Goal: Task Accomplishment & Management: Manage account settings

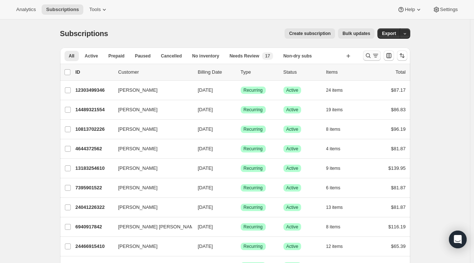
click at [369, 60] on button "Search and filter results" at bounding box center [372, 55] width 18 height 10
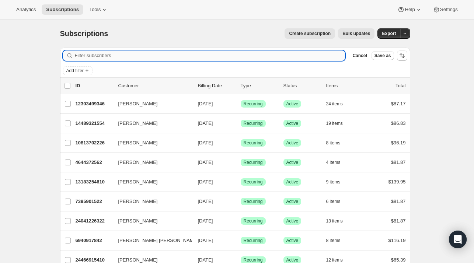
paste input "[EMAIL_ADDRESS][DOMAIN_NAME]"
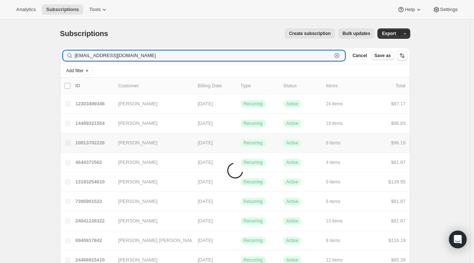
type input "[EMAIL_ADDRESS][DOMAIN_NAME]"
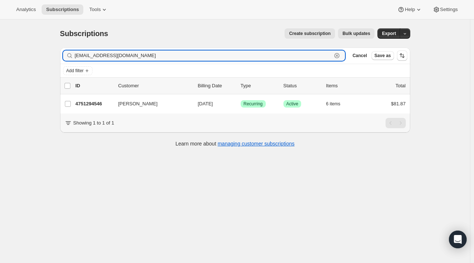
drag, startPoint x: 150, startPoint y: 58, endPoint x: 72, endPoint y: 57, distance: 77.8
click at [72, 58] on div "[EMAIL_ADDRESS][DOMAIN_NAME] Clear" at bounding box center [204, 55] width 282 height 10
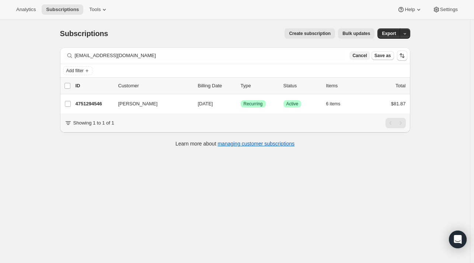
click at [366, 55] on span "Cancel" at bounding box center [359, 56] width 14 height 6
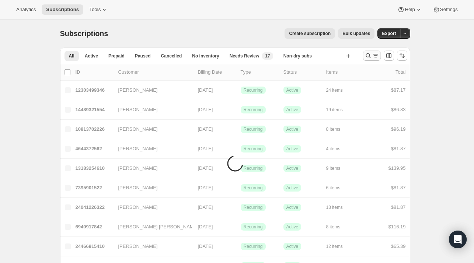
click at [365, 55] on button "Search and filter results" at bounding box center [372, 55] width 18 height 10
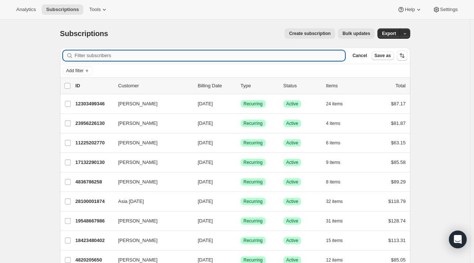
paste input "[EMAIL_ADDRESS][DOMAIN_NAME]"
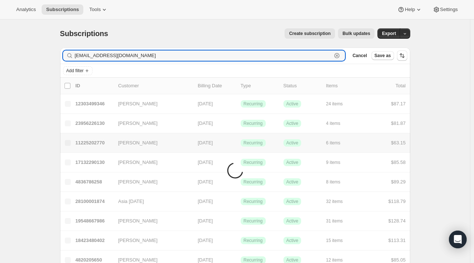
type input "[EMAIL_ADDRESS][DOMAIN_NAME]"
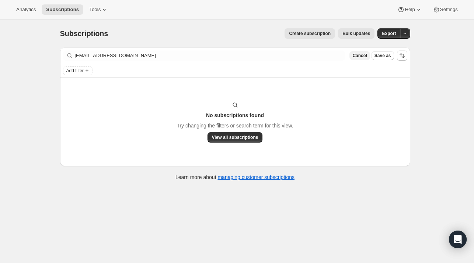
click at [367, 55] on span "Cancel" at bounding box center [359, 56] width 14 height 6
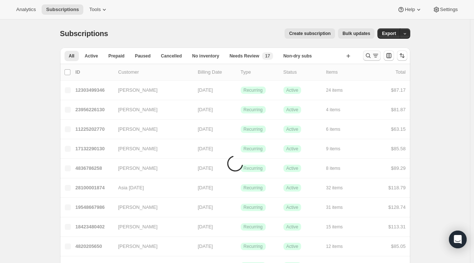
click at [372, 56] on icon "Search and filter results" at bounding box center [367, 55] width 7 height 7
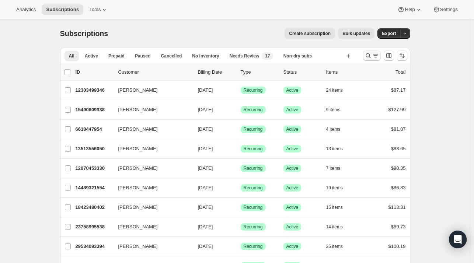
click at [372, 53] on icon "Search and filter results" at bounding box center [367, 55] width 7 height 7
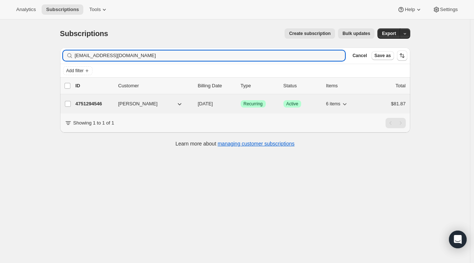
type input "[EMAIL_ADDRESS][DOMAIN_NAME]"
click at [99, 101] on p "4751294546" at bounding box center [94, 103] width 37 height 7
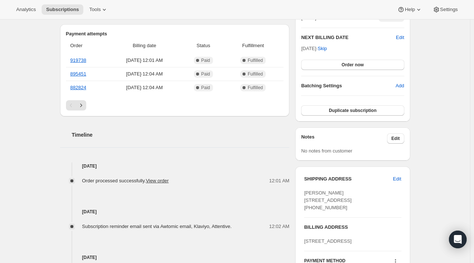
scroll to position [221, 0]
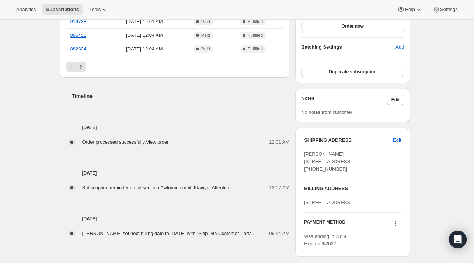
drag, startPoint x: 345, startPoint y: 184, endPoint x: 300, endPoint y: 186, distance: 45.0
click at [300, 187] on div "SHIPPING ADDRESS Edit Karen Thomas 17 Abbeyview Ave Willow Grove PA, 19090 Unit…" at bounding box center [352, 192] width 115 height 129
copy span "+12674956243"
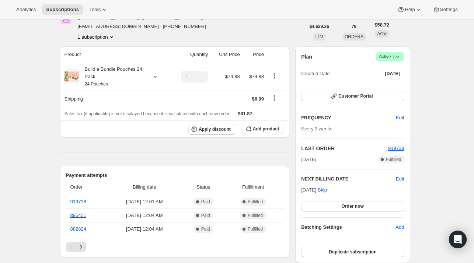
scroll to position [0, 0]
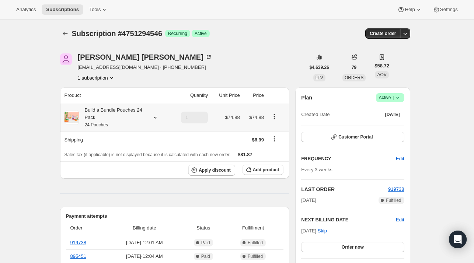
click at [158, 119] on icon at bounding box center [154, 117] width 7 height 7
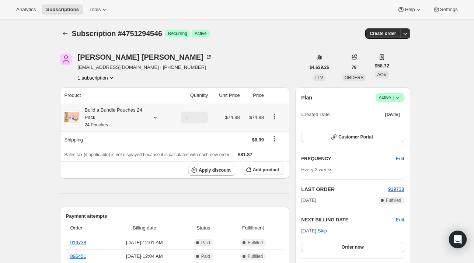
click at [159, 118] on icon at bounding box center [154, 117] width 7 height 7
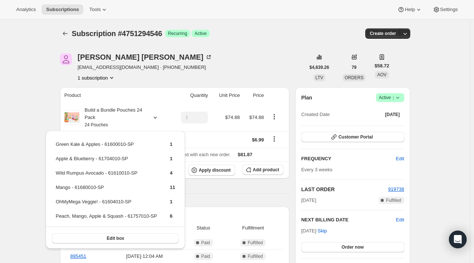
click at [205, 75] on div "Karen Thomas mellomissy1@gmail.com · +12672531626 1 subscription" at bounding box center [182, 67] width 245 height 28
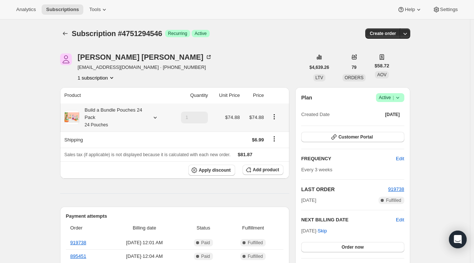
click at [156, 118] on icon at bounding box center [154, 118] width 3 height 2
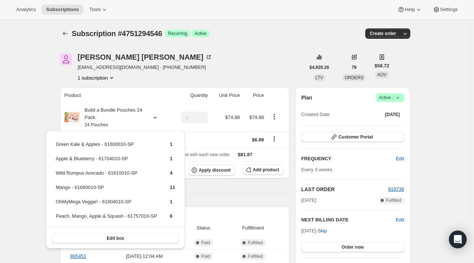
click at [202, 76] on div "Karen Thomas mellomissy1@gmail.com · +12672531626 1 subscription" at bounding box center [182, 67] width 245 height 28
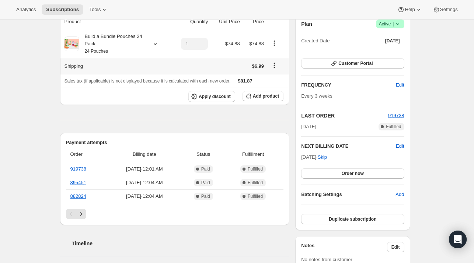
scroll to position [37, 0]
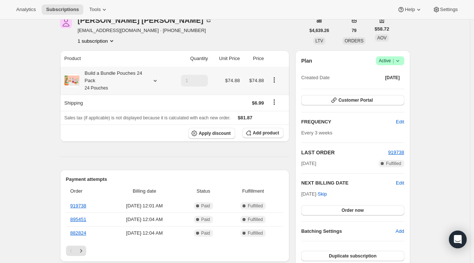
click at [153, 78] on icon at bounding box center [154, 80] width 7 height 7
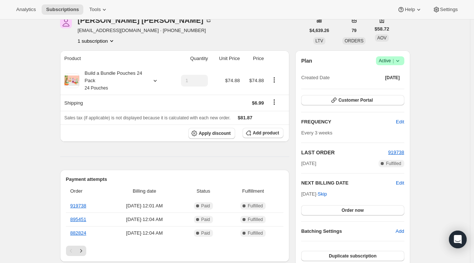
click at [217, 41] on div "Karen Thomas mellomissy1@gmail.com · +12672531626 1 subscription" at bounding box center [182, 31] width 245 height 28
click at [156, 80] on icon at bounding box center [154, 80] width 7 height 7
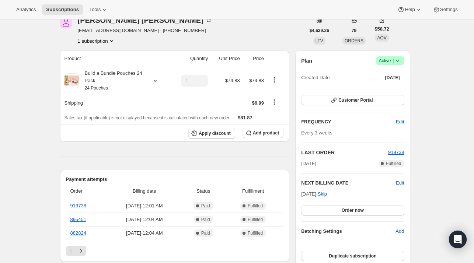
click at [184, 40] on div "Karen Thomas mellomissy1@gmail.com · +12672531626 1 subscription" at bounding box center [182, 31] width 245 height 28
click at [157, 81] on icon at bounding box center [154, 80] width 7 height 7
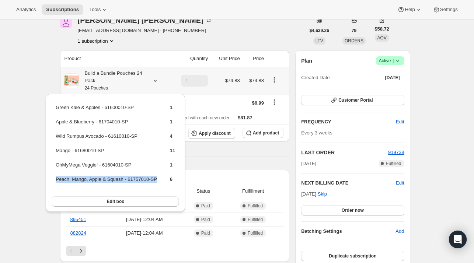
drag, startPoint x: 153, startPoint y: 178, endPoint x: 56, endPoint y: 178, distance: 97.7
click at [56, 178] on tr "Peach, Mango, Apple & Squash - 61757010-SP 6" at bounding box center [115, 182] width 120 height 14
copy td "Peach, Mango, Apple & Squash - 61757010-SP"
click at [257, 133] on span "Add product" at bounding box center [266, 133] width 26 height 6
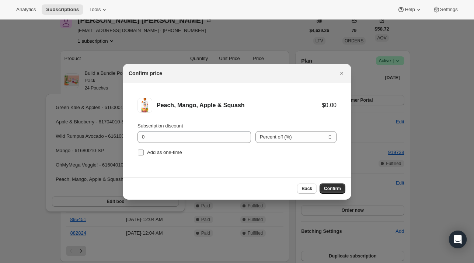
click at [159, 153] on span "Add as one-time" at bounding box center [164, 153] width 35 height 6
click at [144, 153] on input "Add as one-time" at bounding box center [141, 153] width 6 height 6
checkbox input "true"
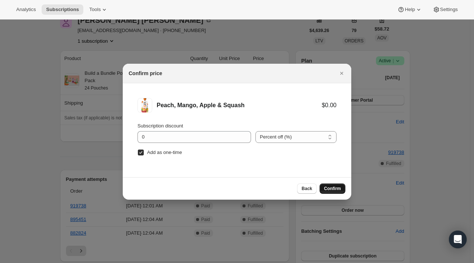
click at [328, 185] on button "Confirm" at bounding box center [333, 189] width 26 height 10
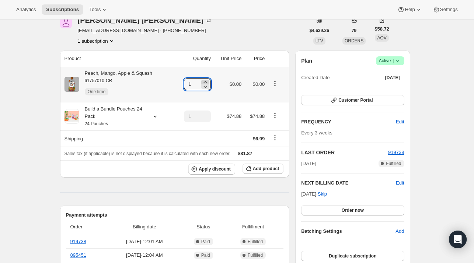
click at [207, 82] on icon at bounding box center [204, 82] width 3 height 2
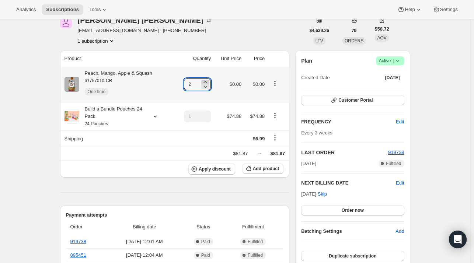
click at [207, 82] on icon at bounding box center [204, 82] width 3 height 2
click at [207, 81] on icon at bounding box center [204, 82] width 3 height 2
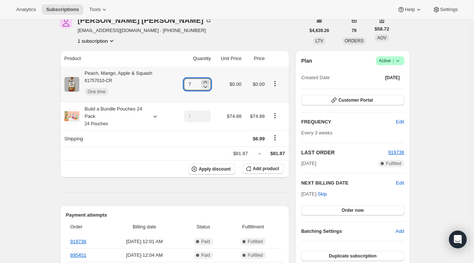
click at [207, 81] on icon at bounding box center [204, 82] width 3 height 2
type input "8"
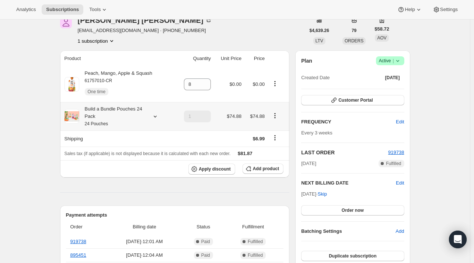
click at [155, 115] on icon at bounding box center [154, 116] width 7 height 7
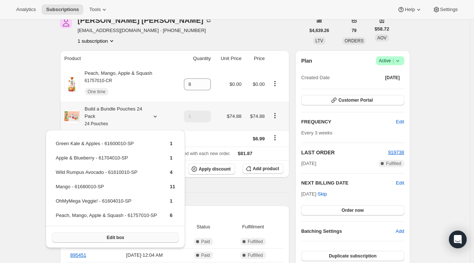
click at [117, 236] on span "Edit box" at bounding box center [115, 238] width 17 height 6
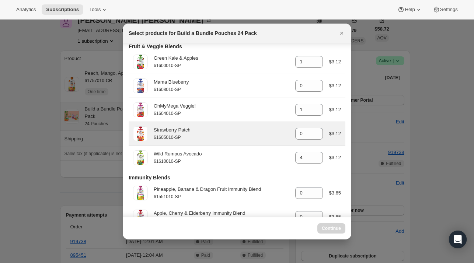
scroll to position [400, 0]
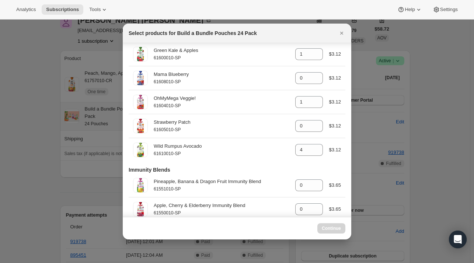
drag, startPoint x: 454, startPoint y: 66, endPoint x: 436, endPoint y: 3, distance: 64.9
click at [455, 62] on div at bounding box center [237, 131] width 474 height 263
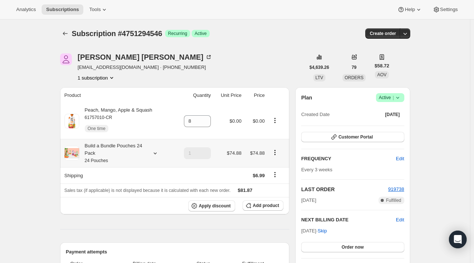
scroll to position [37, 0]
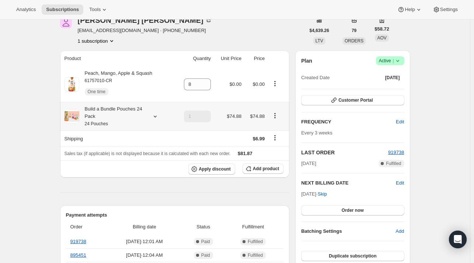
click at [155, 117] on icon at bounding box center [154, 116] width 7 height 7
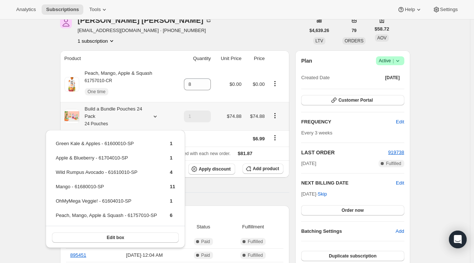
click at [127, 236] on button "Edit box" at bounding box center [115, 238] width 127 height 10
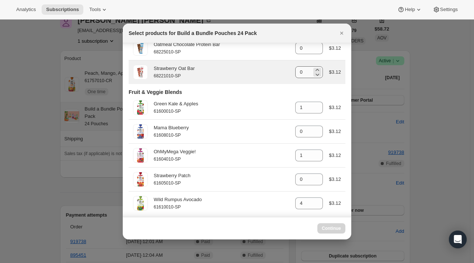
scroll to position [332, 0]
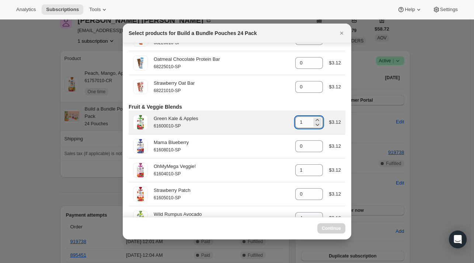
click at [304, 125] on input "1" at bounding box center [303, 122] width 17 height 12
click at [315, 127] on icon ":rml:" at bounding box center [317, 124] width 7 height 7
type input "0"
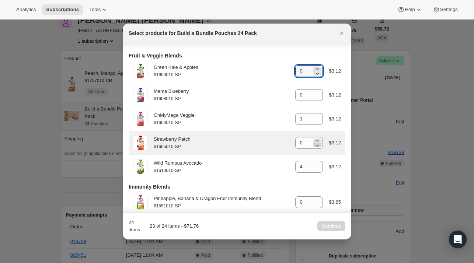
scroll to position [405, 0]
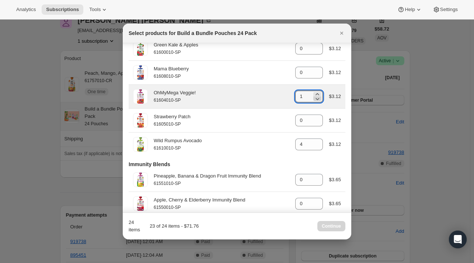
click at [315, 101] on icon ":rml:" at bounding box center [317, 98] width 7 height 7
type input "0"
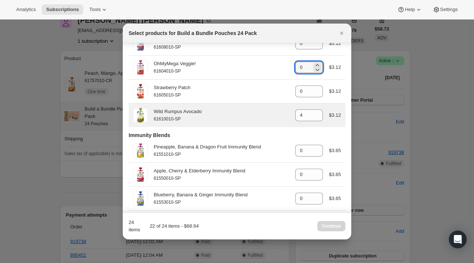
scroll to position [442, 0]
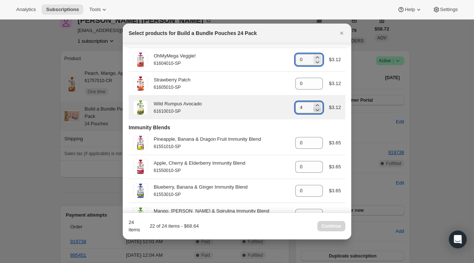
click at [314, 114] on icon ":rml:" at bounding box center [317, 109] width 7 height 7
type input "0"
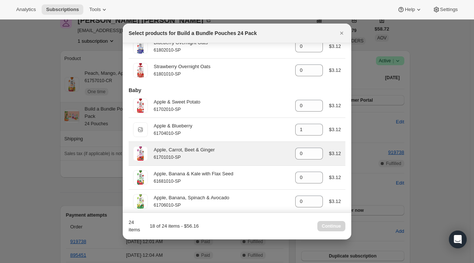
scroll to position [848, 0]
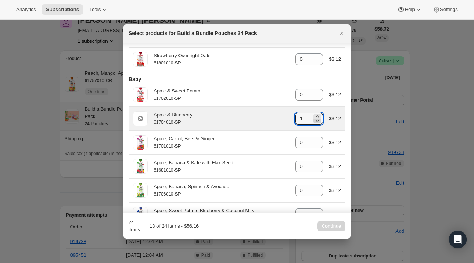
click at [317, 125] on icon ":rml:" at bounding box center [317, 120] width 7 height 7
type input "0"
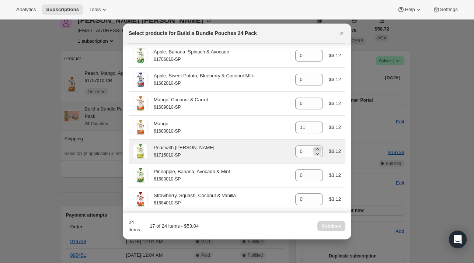
scroll to position [995, 0]
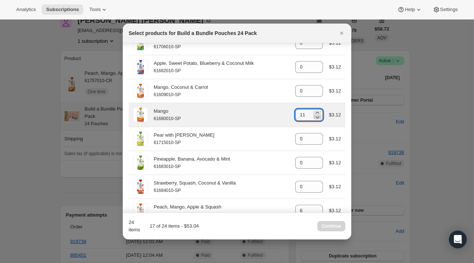
click at [314, 121] on icon ":rml:" at bounding box center [317, 117] width 7 height 7
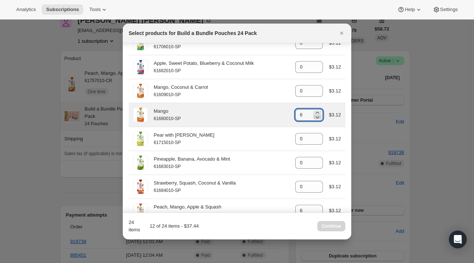
click at [314, 121] on icon ":rml:" at bounding box center [317, 117] width 7 height 7
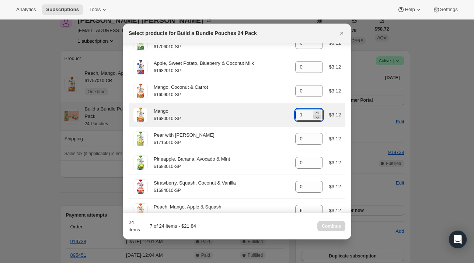
click at [315, 121] on icon ":rml:" at bounding box center [317, 117] width 7 height 7
type input "0"
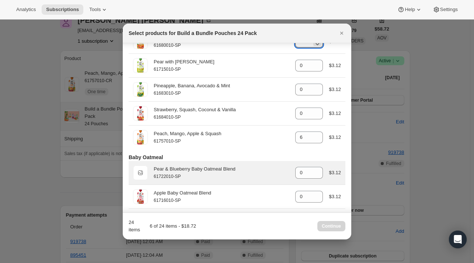
scroll to position [1069, 0]
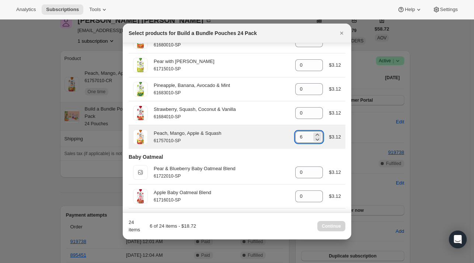
click at [302, 143] on input "6" at bounding box center [303, 137] width 17 height 12
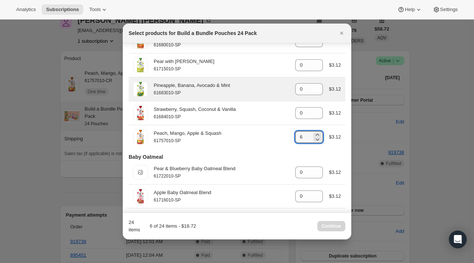
drag, startPoint x: 302, startPoint y: 146, endPoint x: 228, endPoint y: 102, distance: 86.3
click at [273, 144] on div "Peach, Mango, Apple & Squash 61757010-SP gid://shopify/ProductVariant/421226127…" at bounding box center [237, 137] width 208 height 15
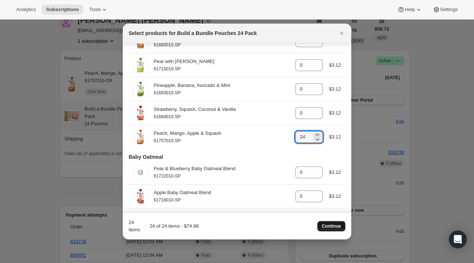
type input "24"
click at [325, 226] on span "Continue" at bounding box center [331, 226] width 19 height 6
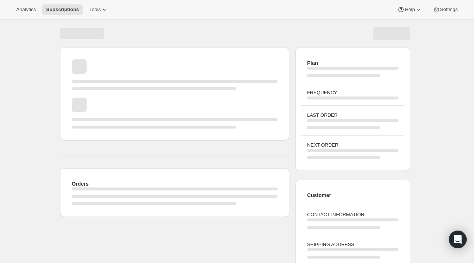
scroll to position [37, 0]
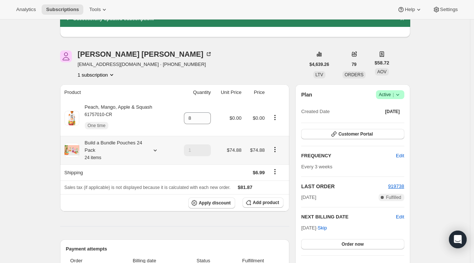
click at [153, 147] on icon at bounding box center [154, 150] width 7 height 7
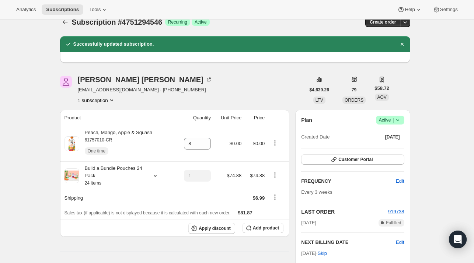
scroll to position [0, 0]
